Goal: Navigation & Orientation: Find specific page/section

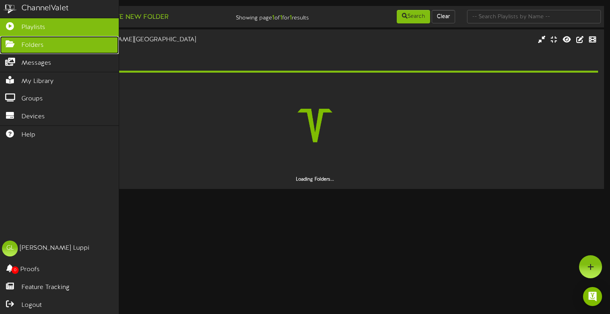
click at [27, 50] on link "Folders" at bounding box center [59, 45] width 119 height 18
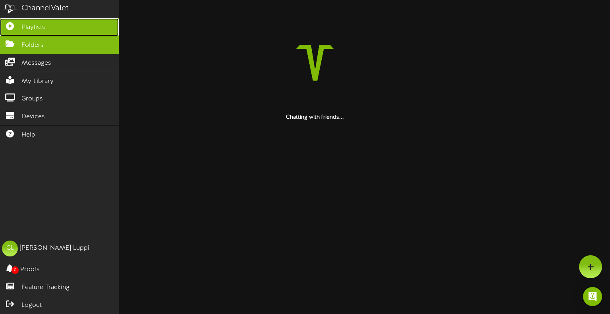
click at [44, 27] on span "Playlists" at bounding box center [33, 27] width 24 height 9
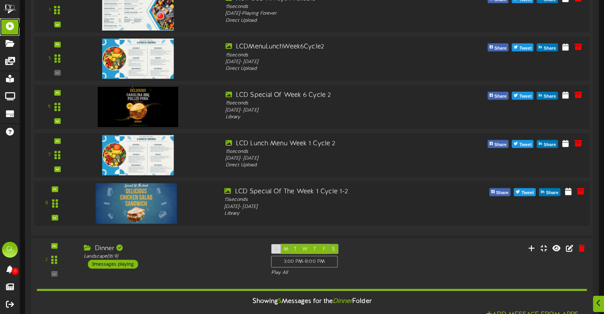
scroll to position [238, 0]
